Goal: Understand process/instructions: Learn how to perform a task or action

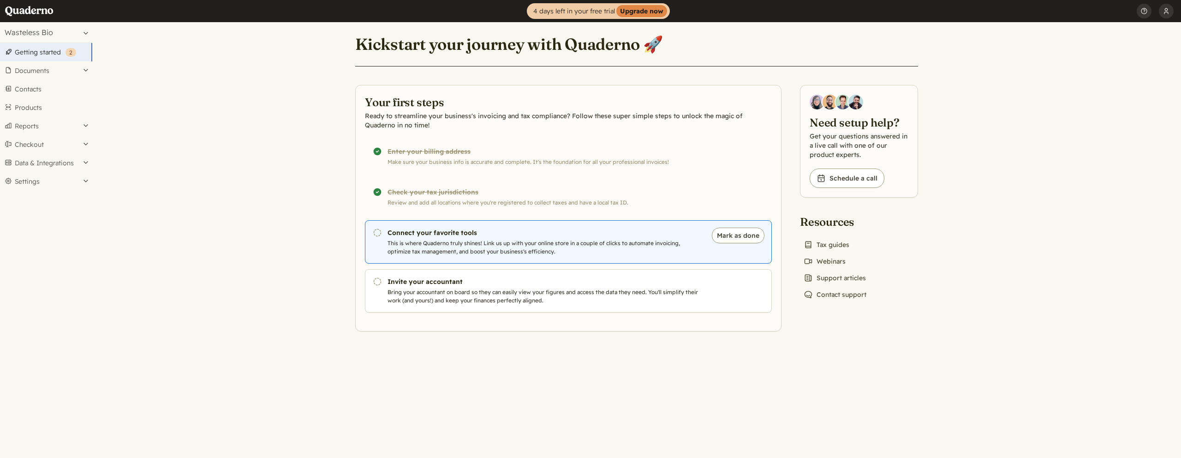
click at [407, 241] on p "This is where Quaderno truly shines! Link us up with your online store in a cou…" at bounding box center [545, 247] width 315 height 17
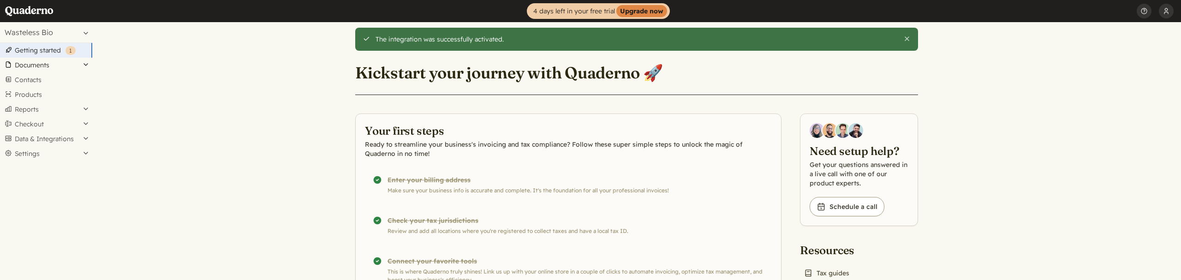
click at [29, 64] on button "Documents" at bounding box center [46, 65] width 92 height 15
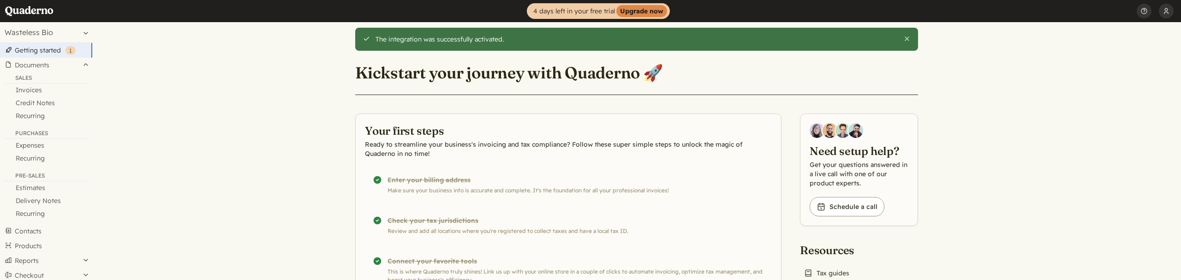
click at [31, 53] on link "Getting started ( 1 )" at bounding box center [46, 50] width 92 height 15
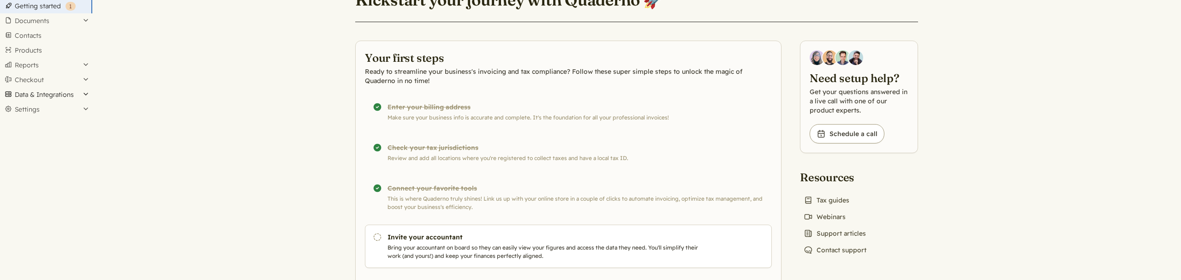
click at [28, 97] on button "Data & Integrations" at bounding box center [46, 94] width 92 height 15
click at [28, 111] on link "Integrations" at bounding box center [46, 110] width 92 height 13
